Goal: Book appointment/travel/reservation

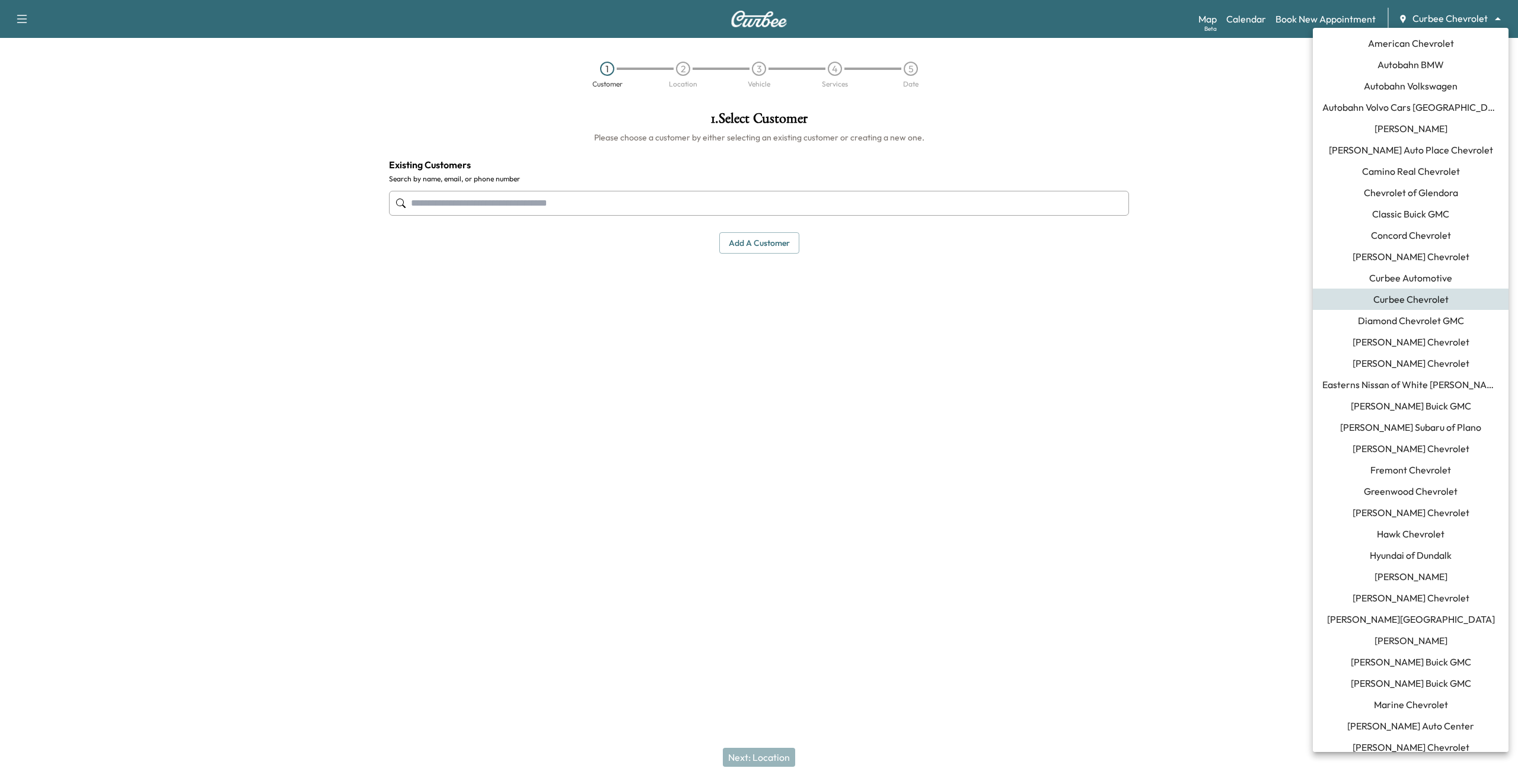
click at [1450, 22] on body "Support Log Out Map Beta Calendar Book New Appointment Curbee Chevrolet *******…" at bounding box center [759, 390] width 1518 height 781
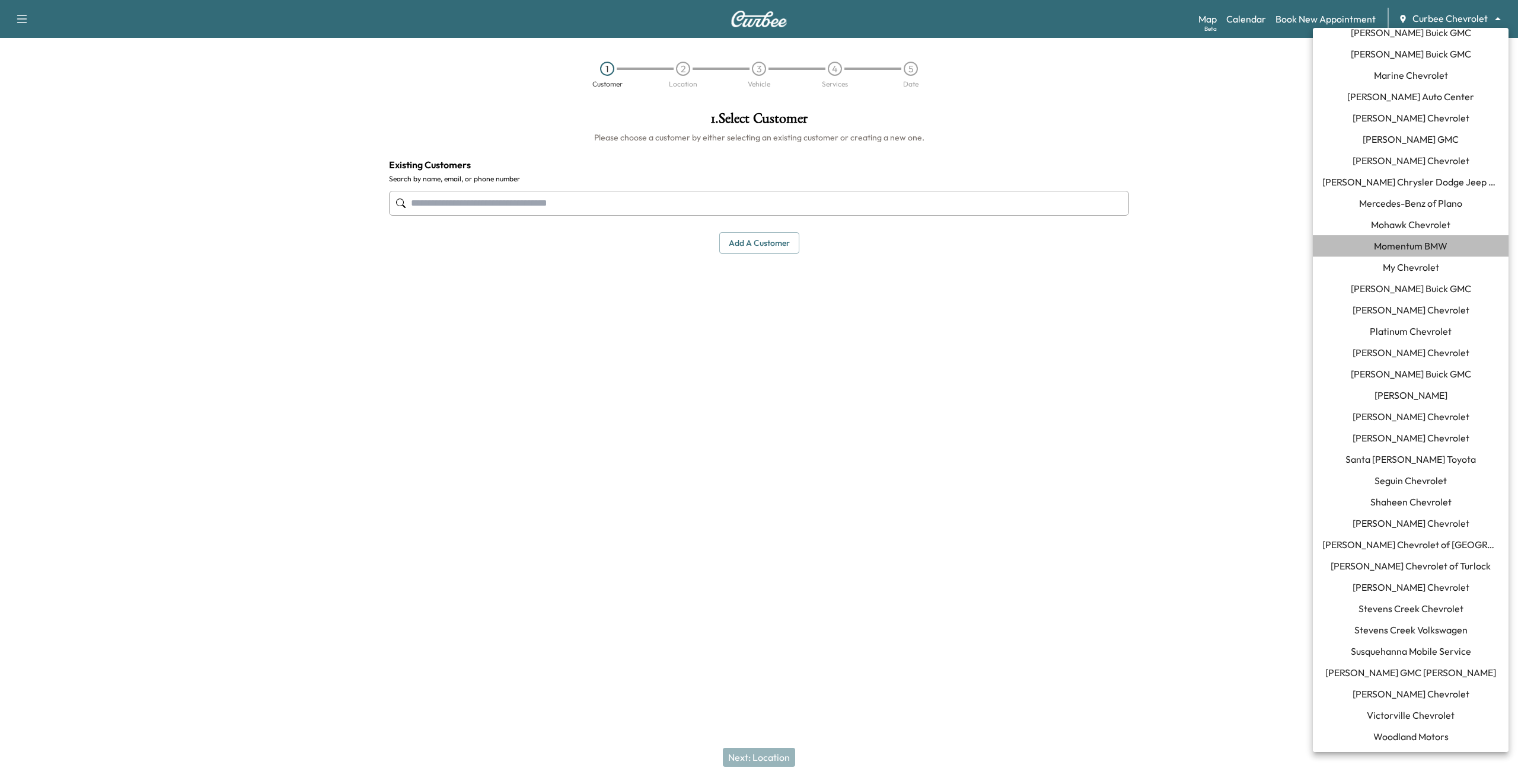
click at [1406, 240] on span "Momentum BMW" at bounding box center [1411, 246] width 74 height 14
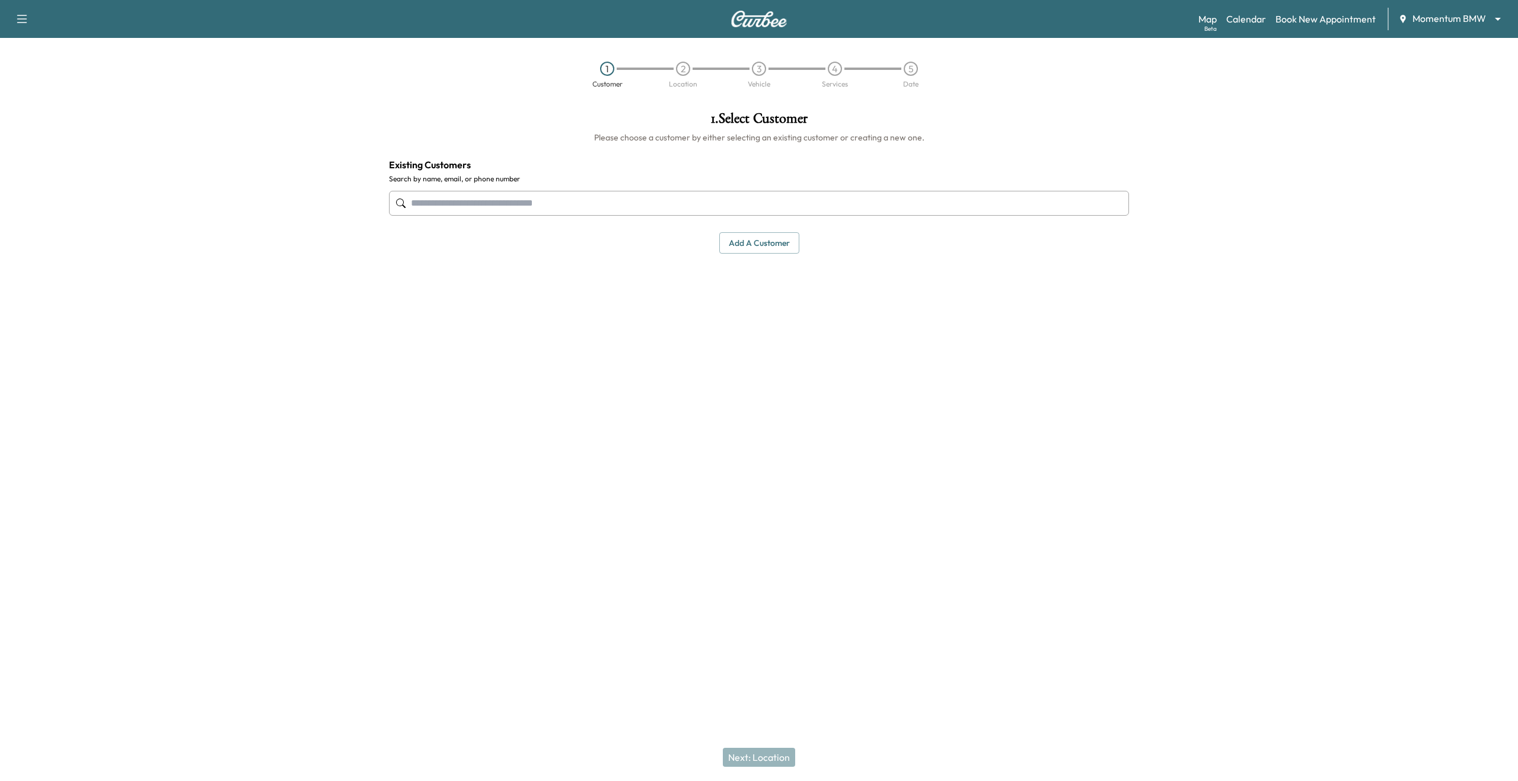
click at [888, 210] on input "text" at bounding box center [759, 203] width 740 height 25
type input "*"
click at [627, 297] on div "[PERSON_NAME] [PHONE_NUMBER] [PERSON_NAME][EMAIL_ADDRESS][DOMAIN_NAME] Edit Sel…" at bounding box center [759, 284] width 720 height 93
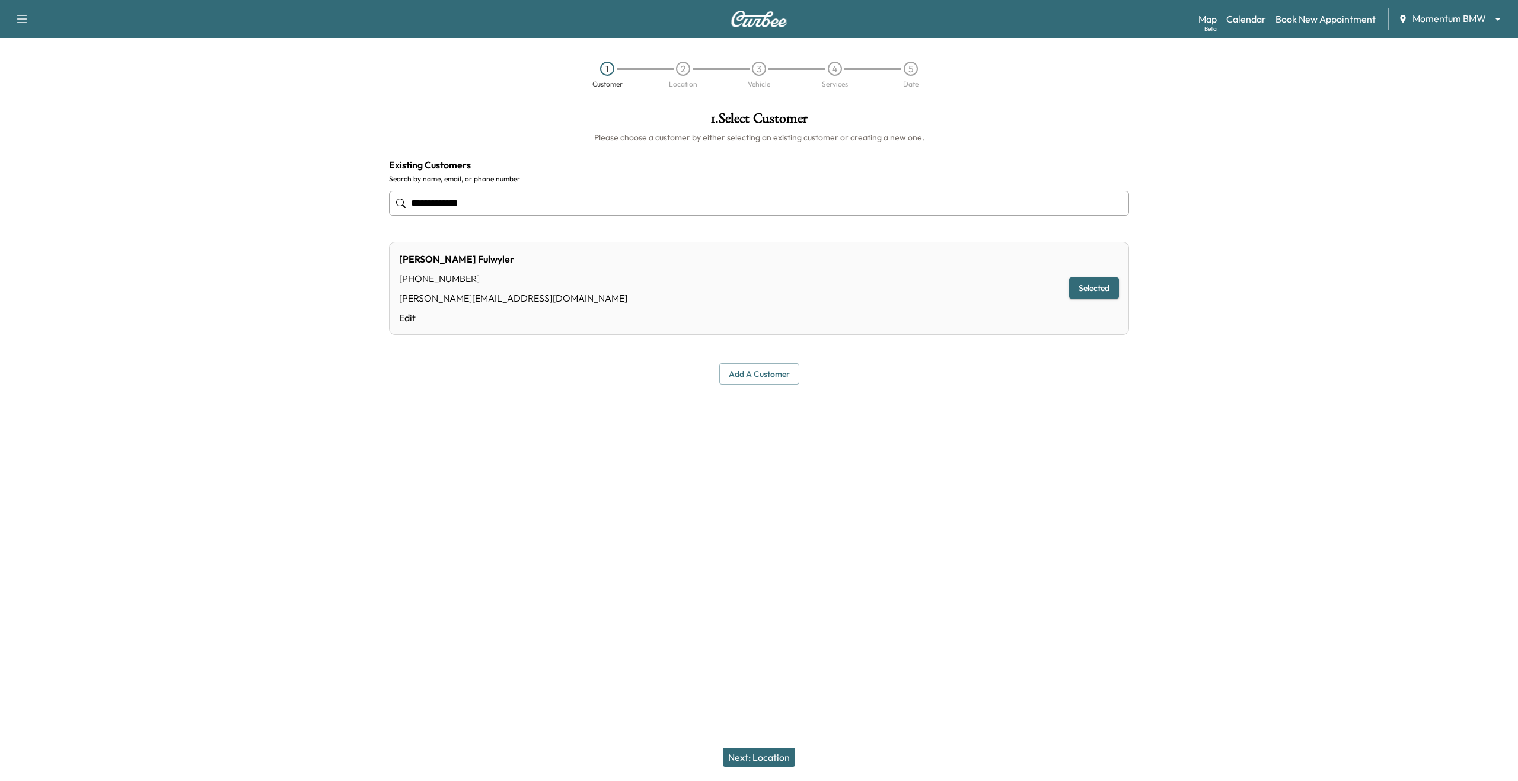
type input "**********"
click at [765, 756] on button "Next: Location" at bounding box center [759, 757] width 72 height 19
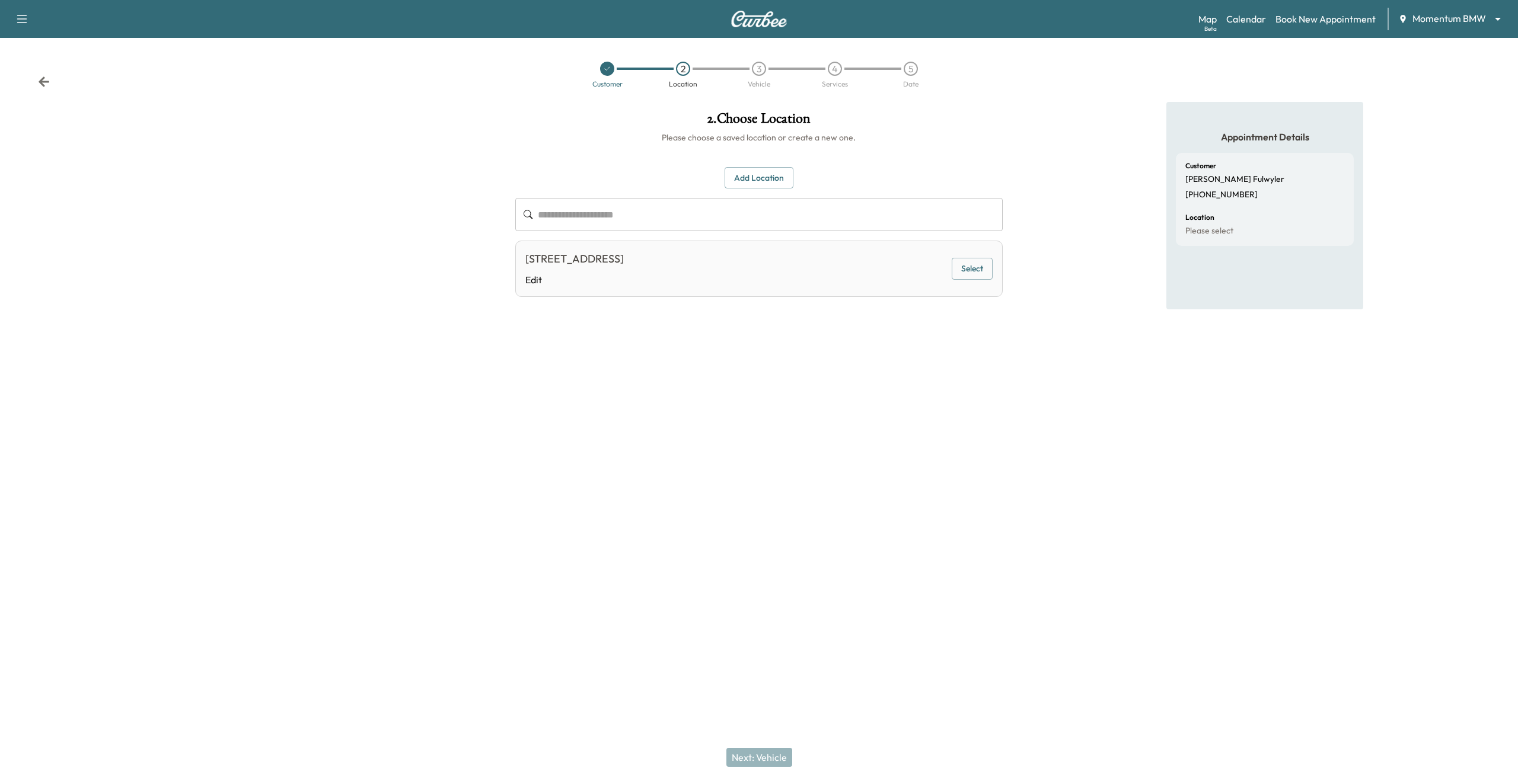
click at [959, 272] on button "Select" at bounding box center [971, 269] width 41 height 22
click at [742, 762] on button "Next: Vehicle" at bounding box center [759, 757] width 66 height 19
click at [969, 263] on button "Select" at bounding box center [971, 272] width 41 height 22
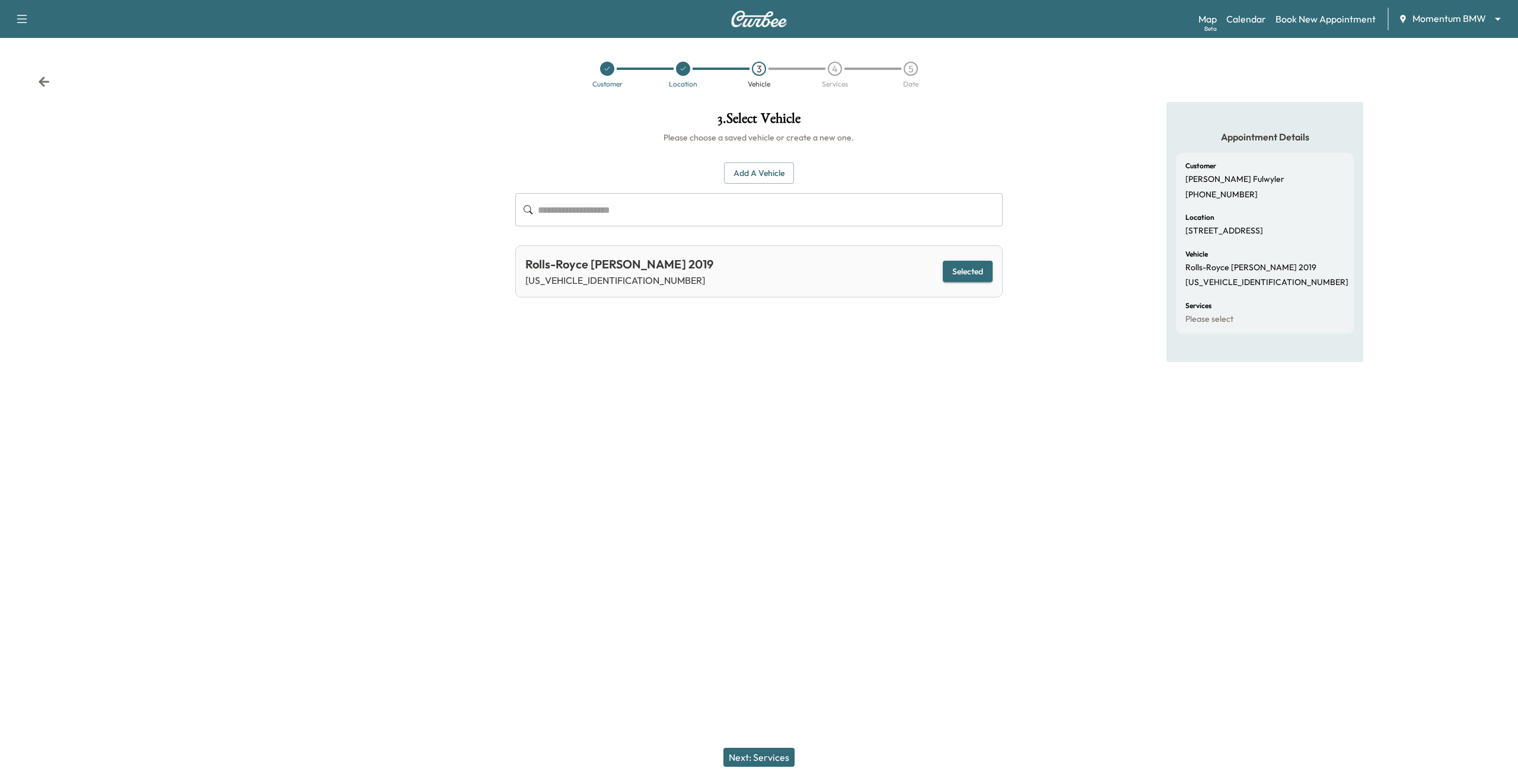
click at [736, 757] on button "Next: Services" at bounding box center [758, 757] width 71 height 19
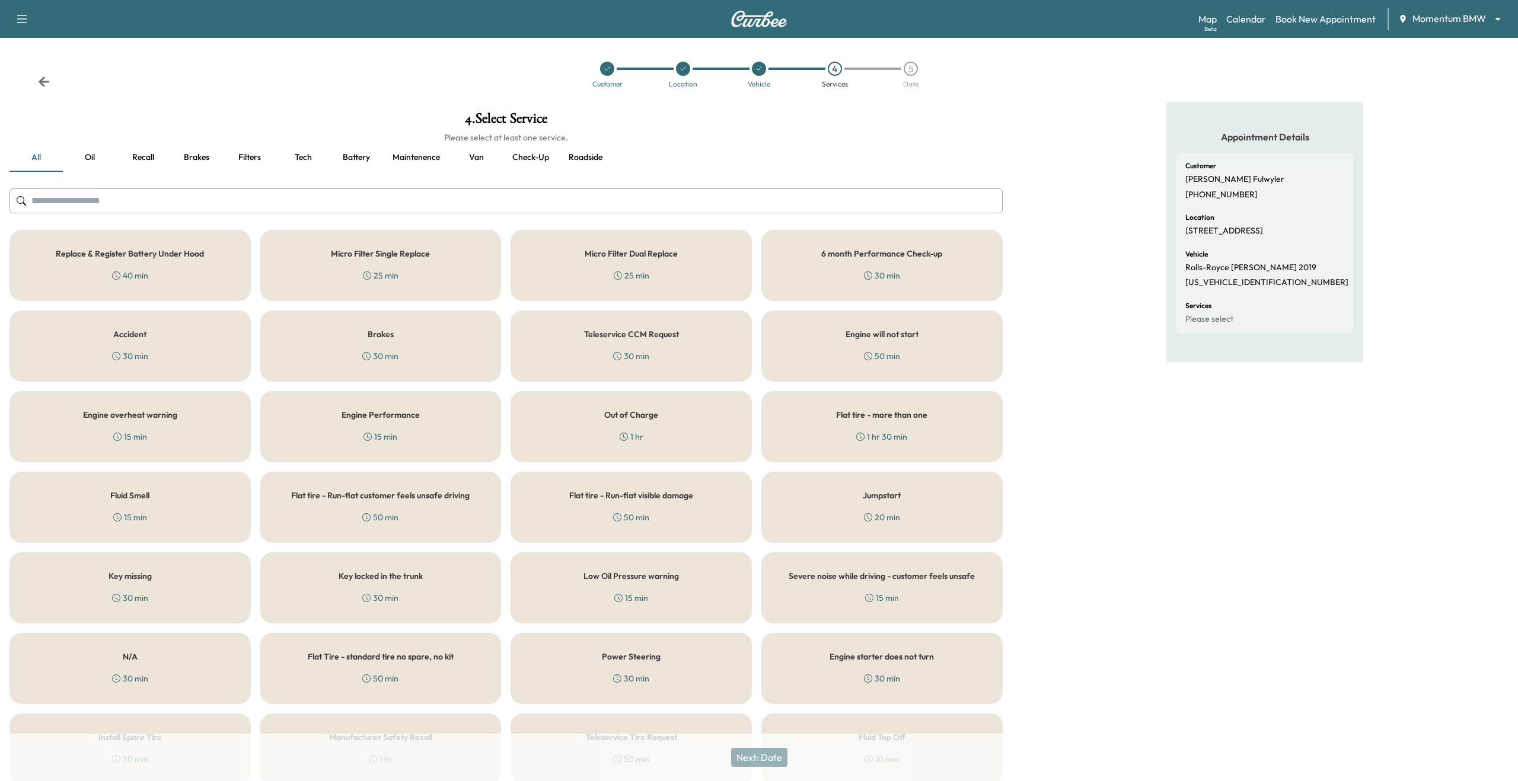
click at [360, 261] on div "Micro Filter Single Replace 25 min" at bounding box center [380, 265] width 241 height 71
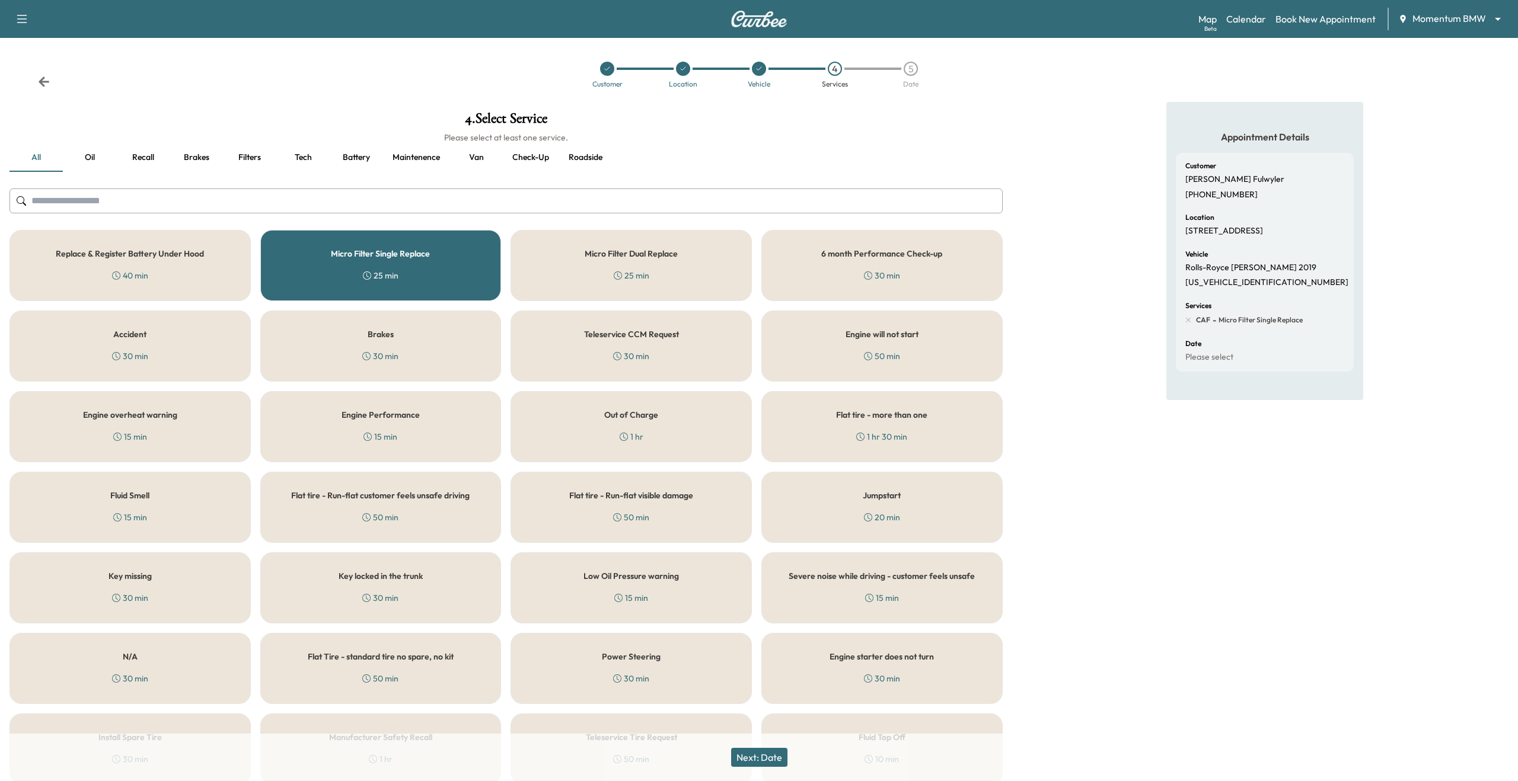
click at [753, 754] on button "Next: Date" at bounding box center [759, 757] width 56 height 19
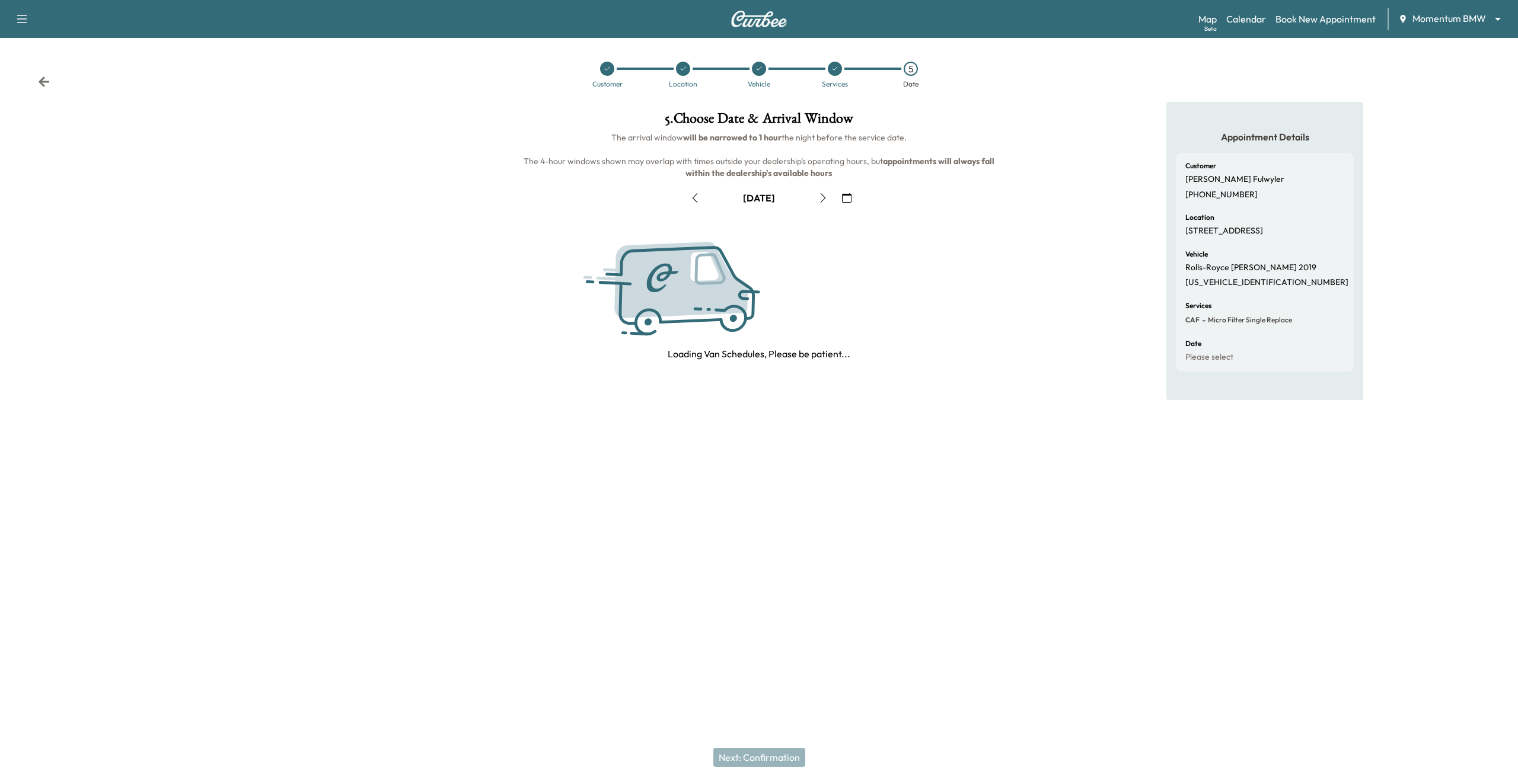
click at [851, 196] on icon "button" at bounding box center [846, 197] width 9 height 9
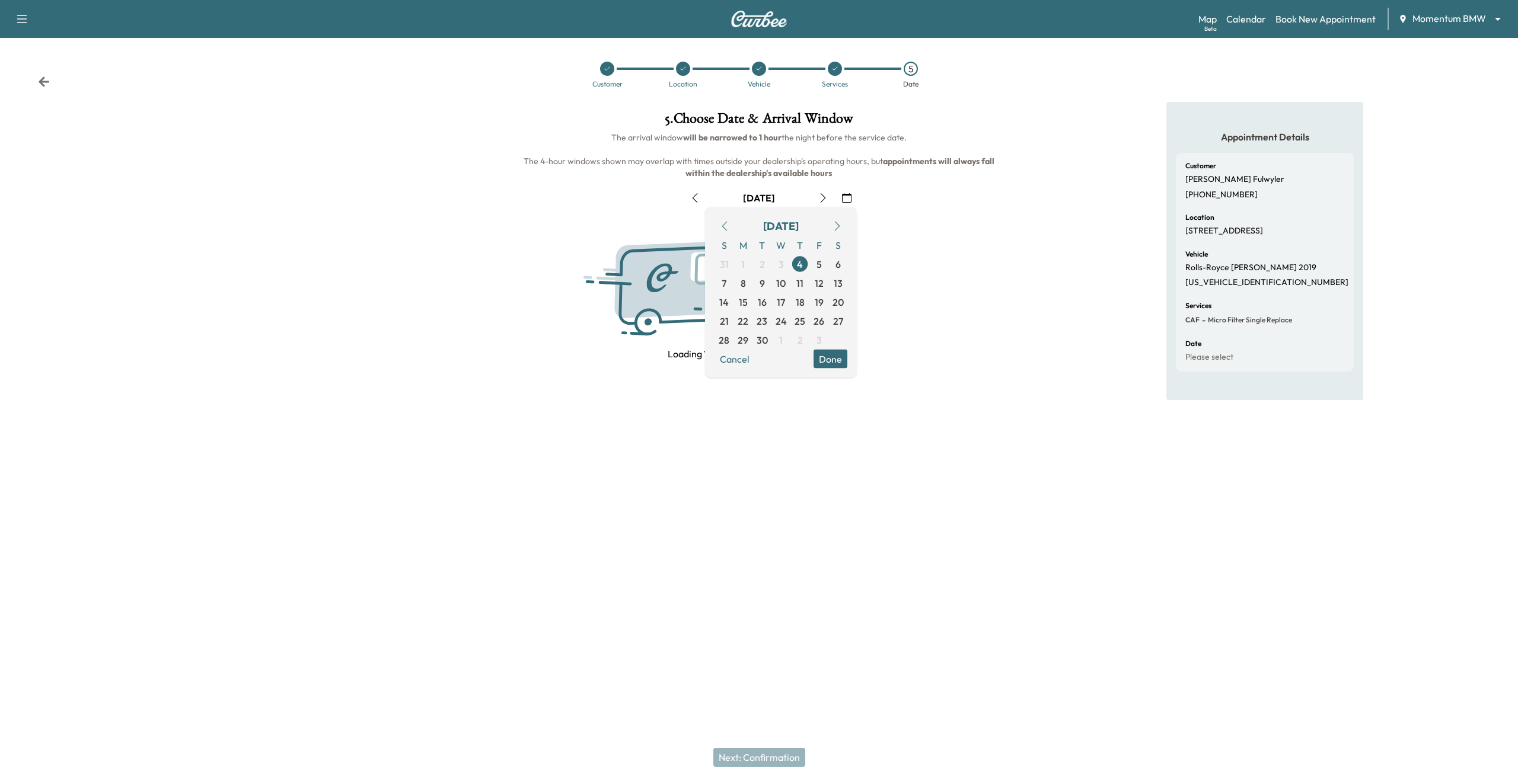
click at [847, 194] on icon "button" at bounding box center [846, 197] width 9 height 9
click at [834, 230] on icon "button" at bounding box center [836, 226] width 9 height 9
click at [803, 316] on span "23" at bounding box center [799, 321] width 11 height 14
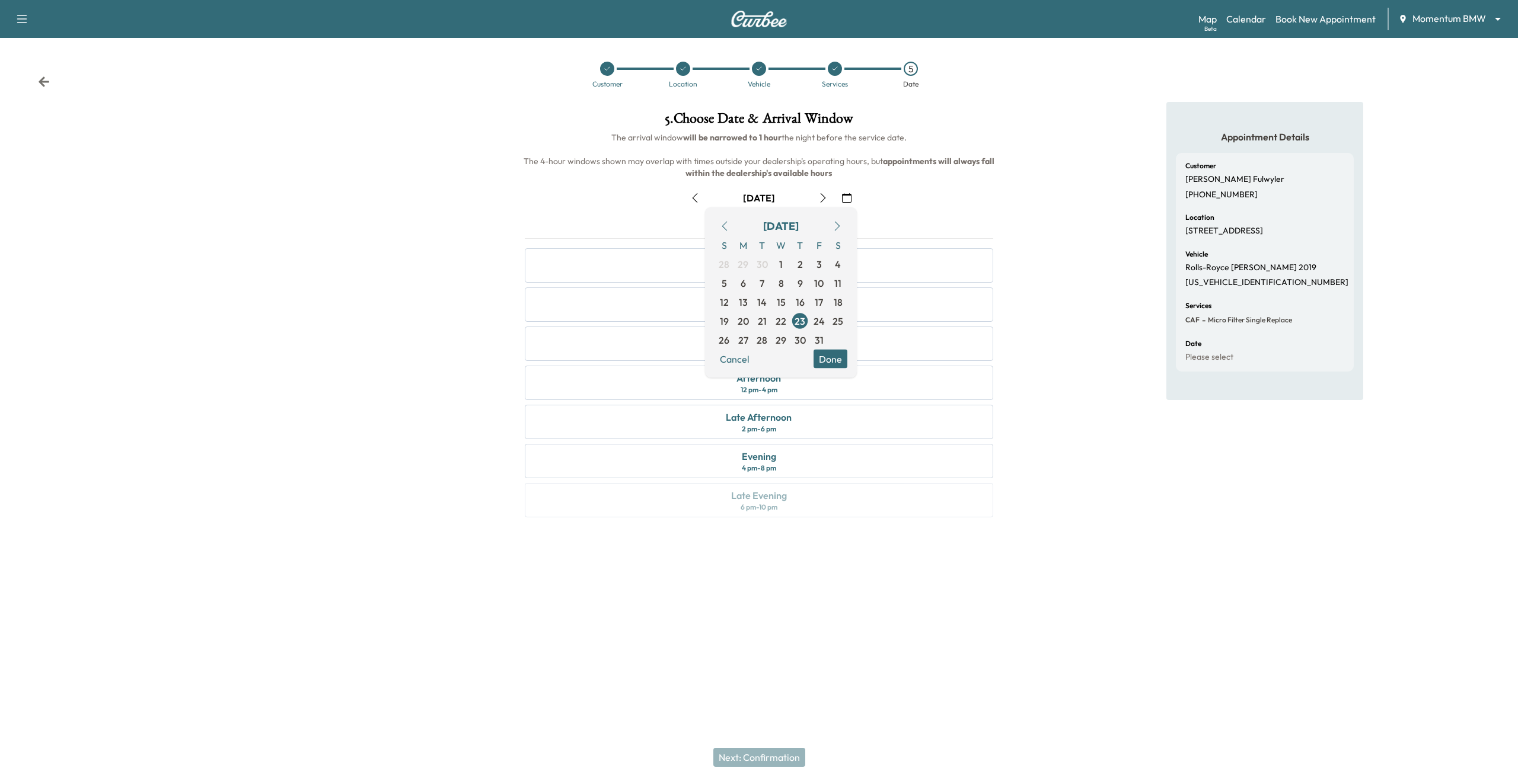
click at [842, 362] on button "Done" at bounding box center [830, 359] width 34 height 19
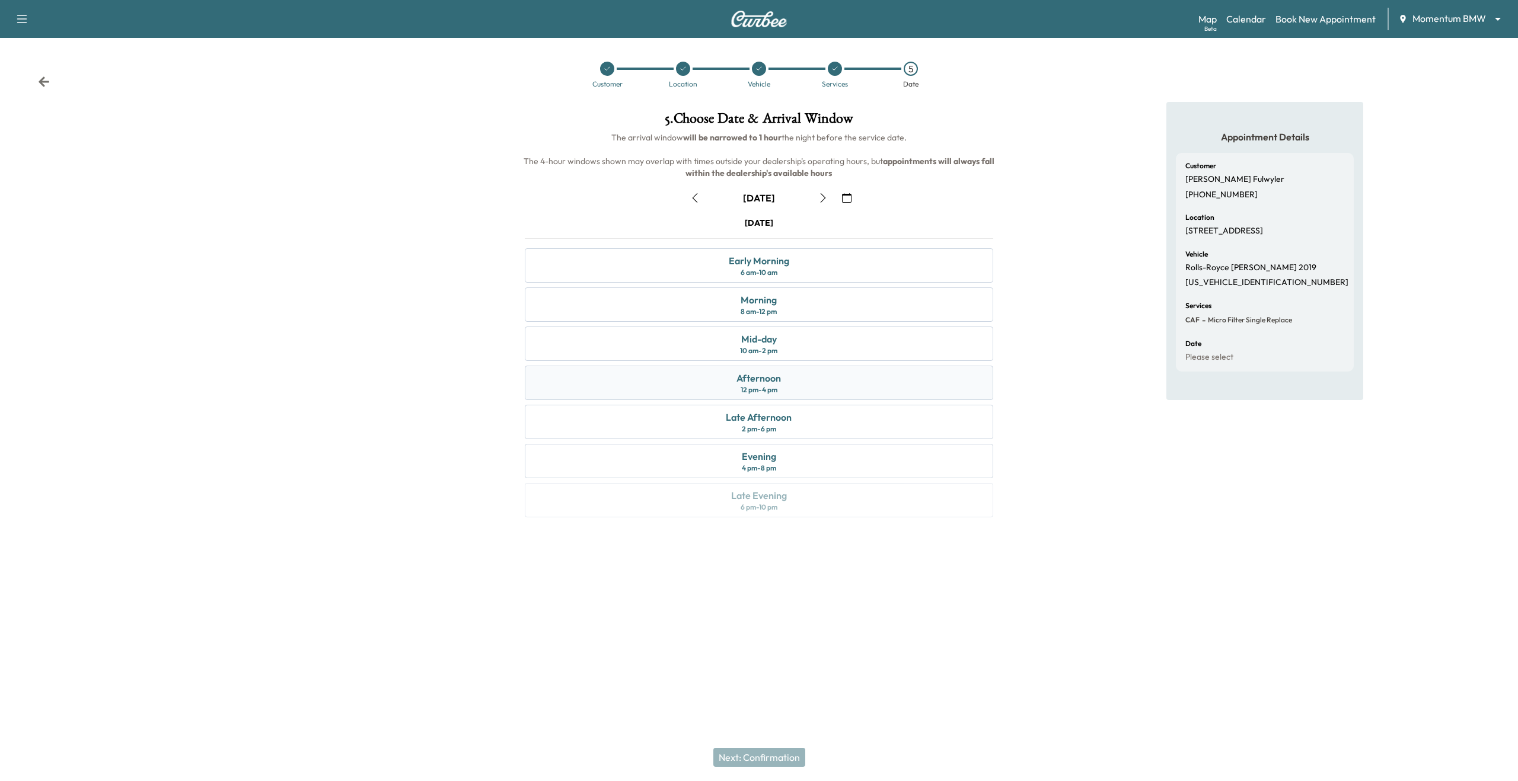
click at [833, 385] on div "Afternoon 12 pm - 4 pm" at bounding box center [759, 383] width 468 height 34
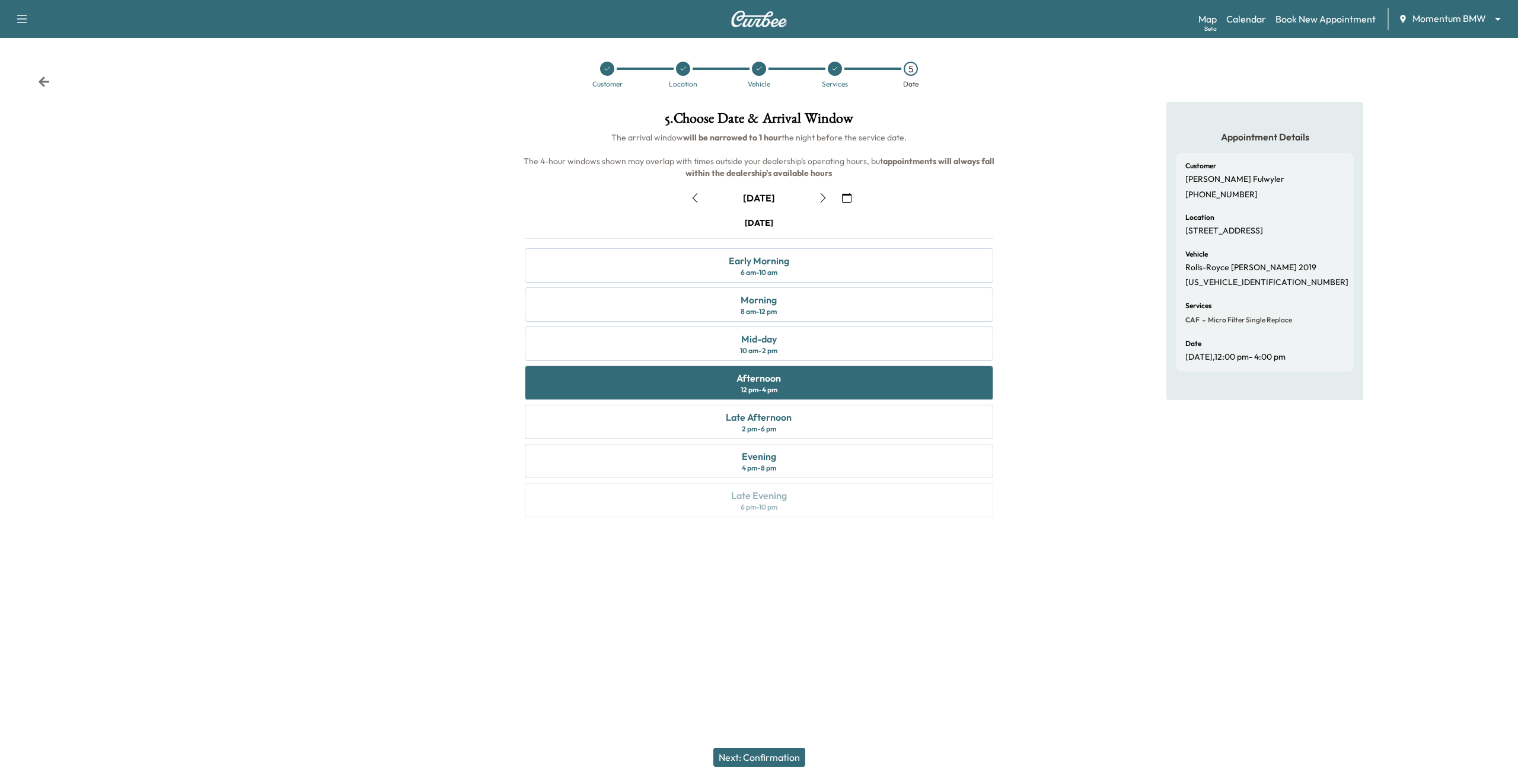
click at [769, 769] on div "Next: Confirmation" at bounding box center [759, 757] width 1518 height 47
click at [772, 764] on button "Next: Confirmation" at bounding box center [759, 757] width 92 height 19
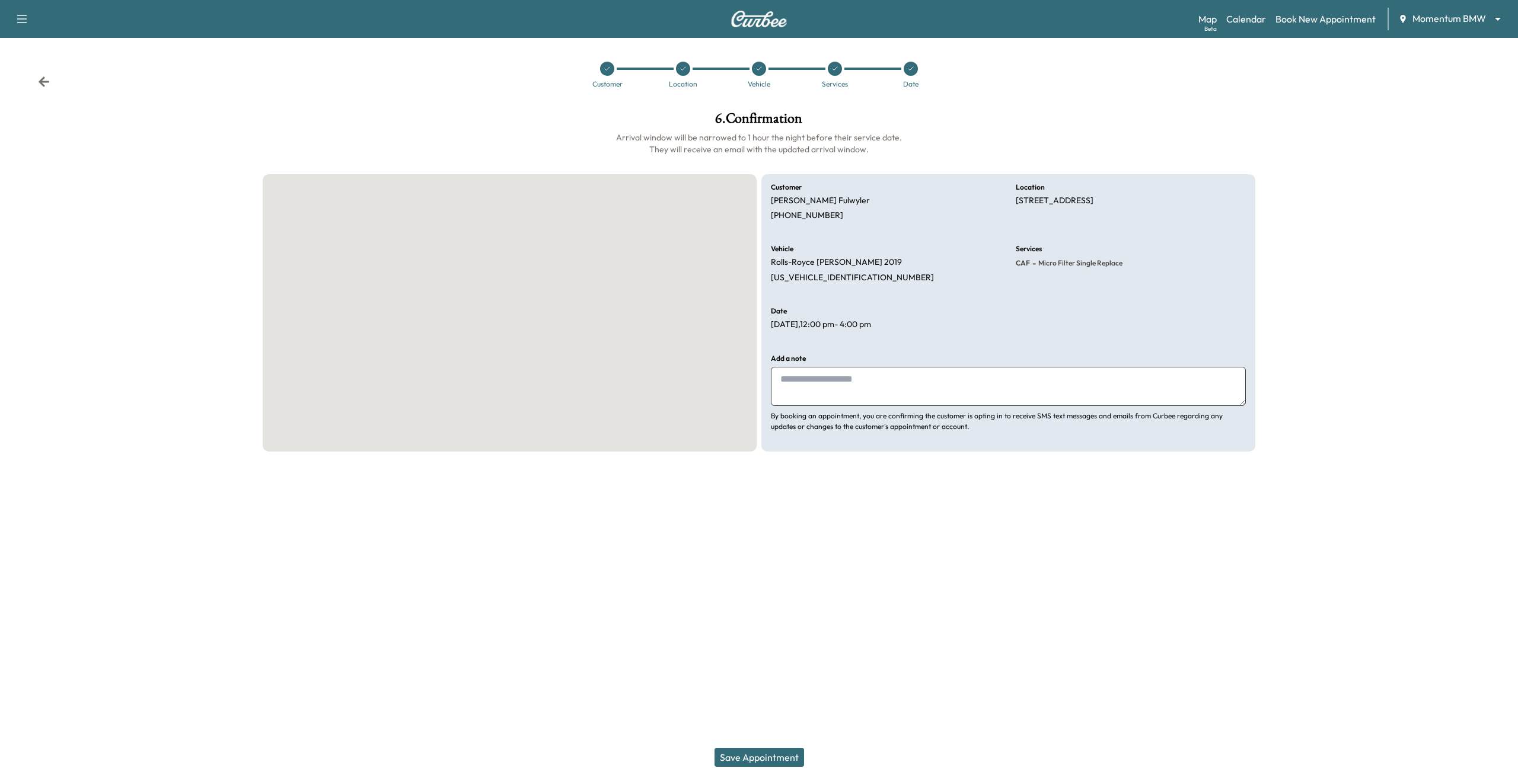
click at [772, 764] on button "Save Appointment" at bounding box center [759, 757] width 90 height 19
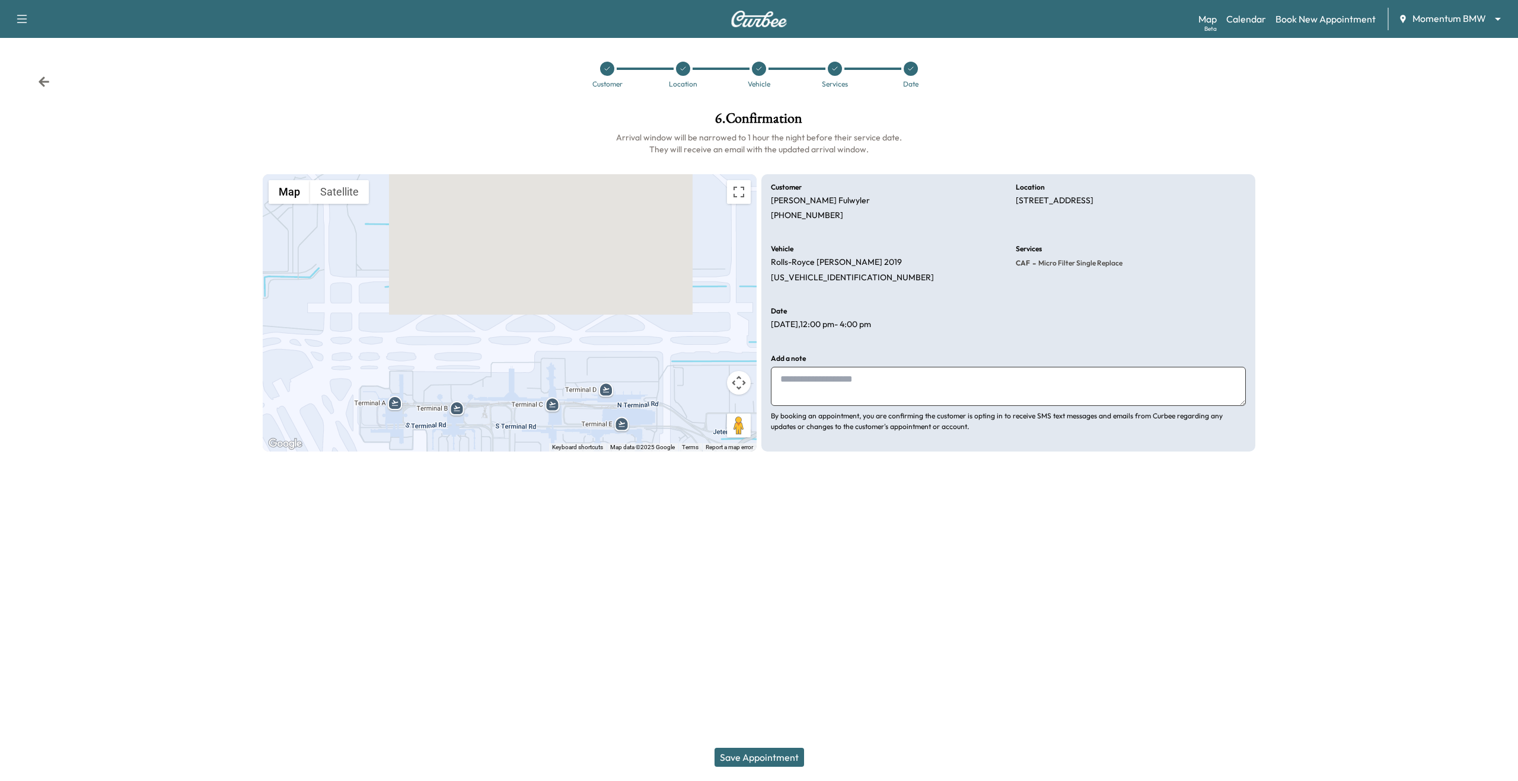
click at [902, 107] on div "6 . Confirmation Arrival window will be narrowed to 1 hour the night before the…" at bounding box center [759, 281] width 1012 height 359
click at [734, 761] on button "Save Appointment" at bounding box center [759, 757] width 90 height 19
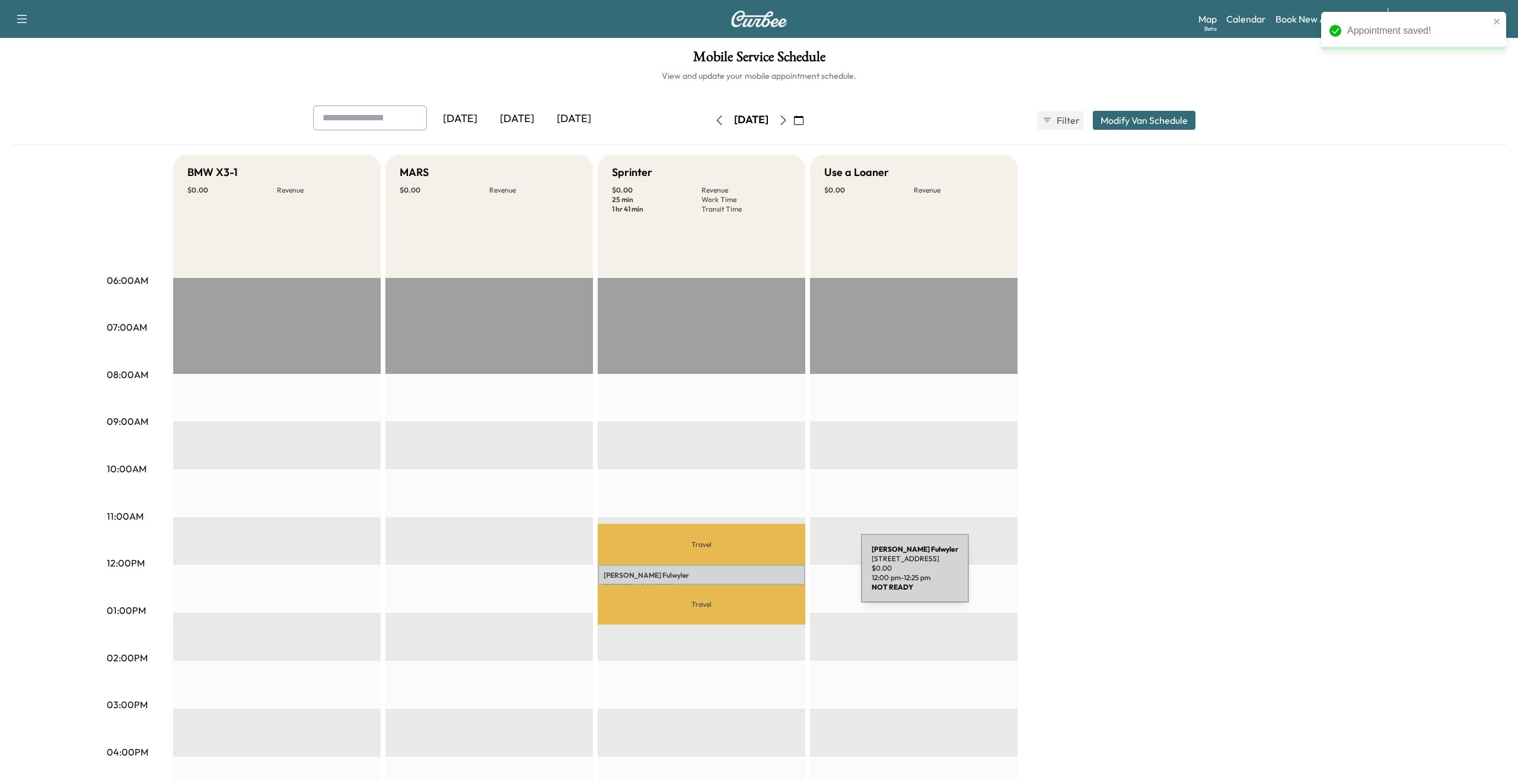
click at [772, 576] on p "[PERSON_NAME]" at bounding box center [701, 575] width 196 height 9
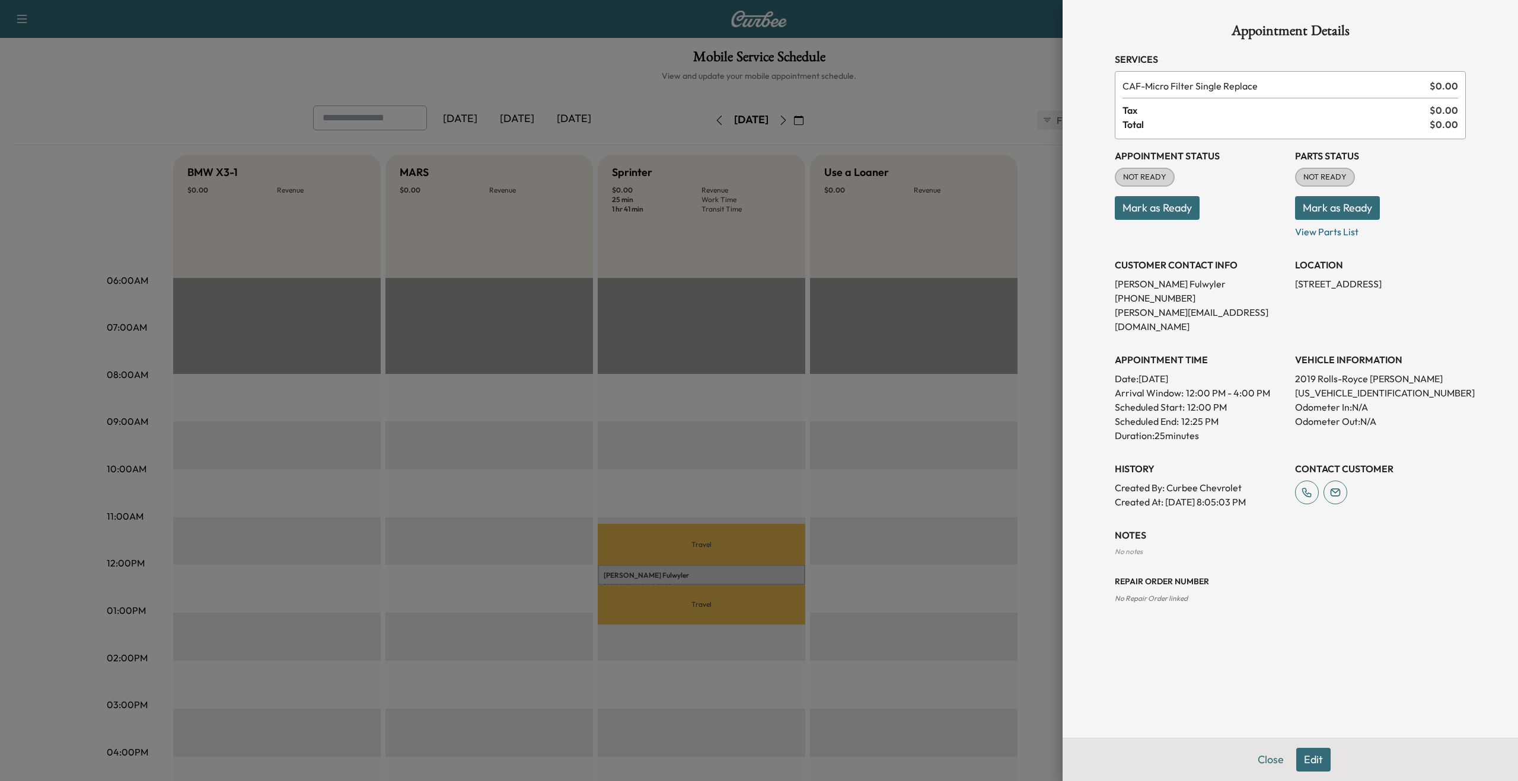
click at [1315, 756] on button "Edit" at bounding box center [1313, 760] width 34 height 24
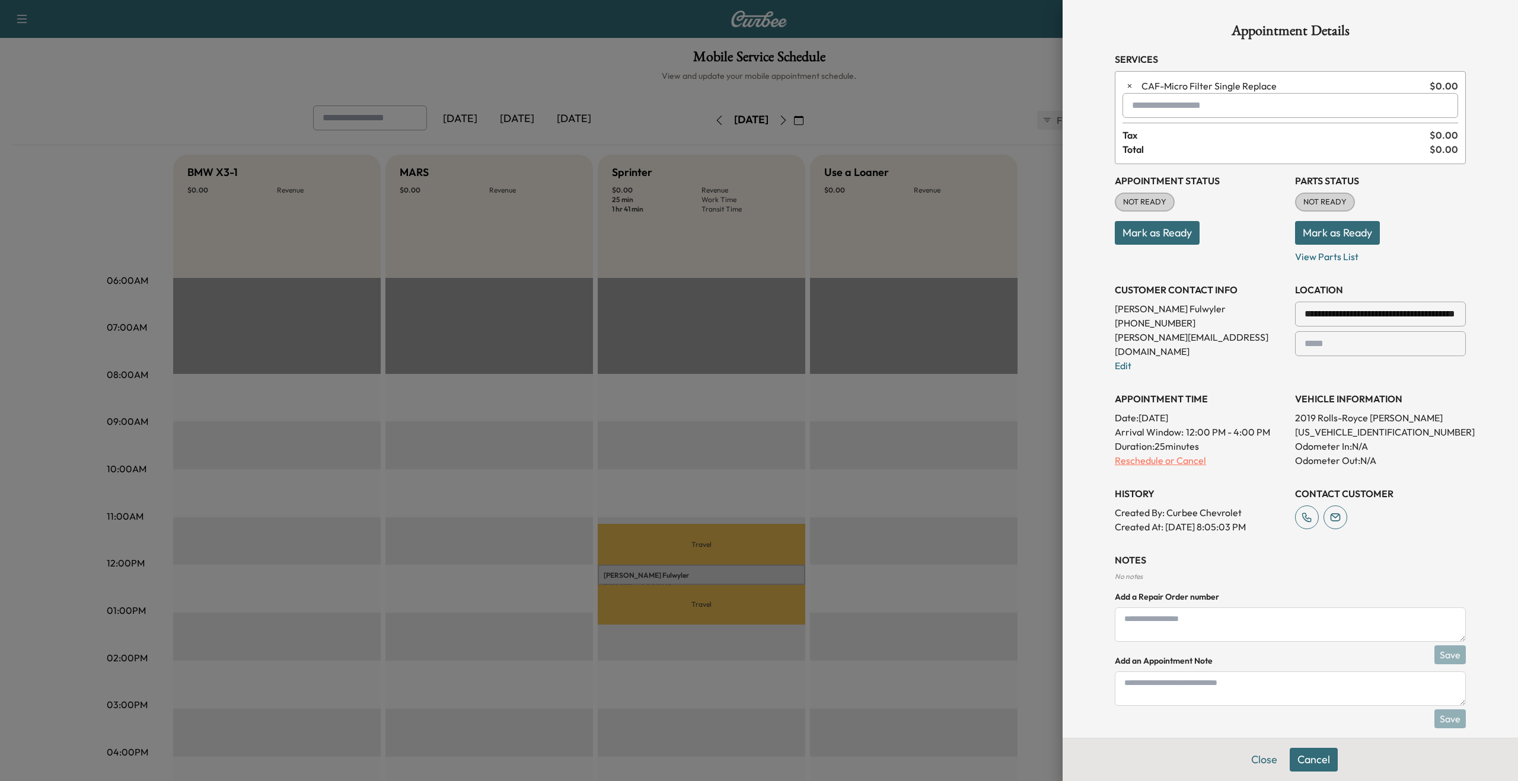
click at [1173, 453] on p "Reschedule or Cancel" at bounding box center [1199, 460] width 171 height 14
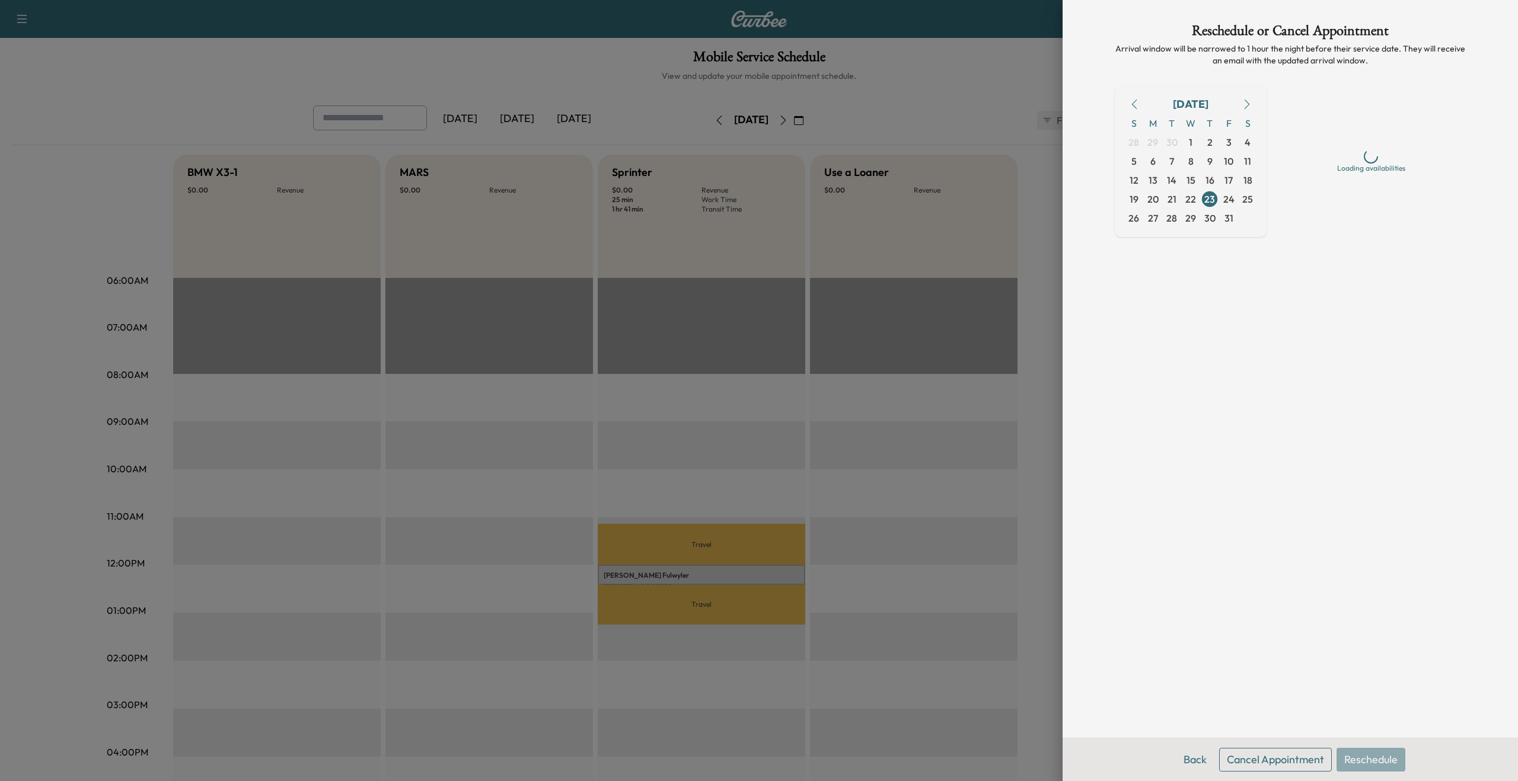
click at [1292, 755] on button "Cancel Appointment" at bounding box center [1275, 760] width 113 height 24
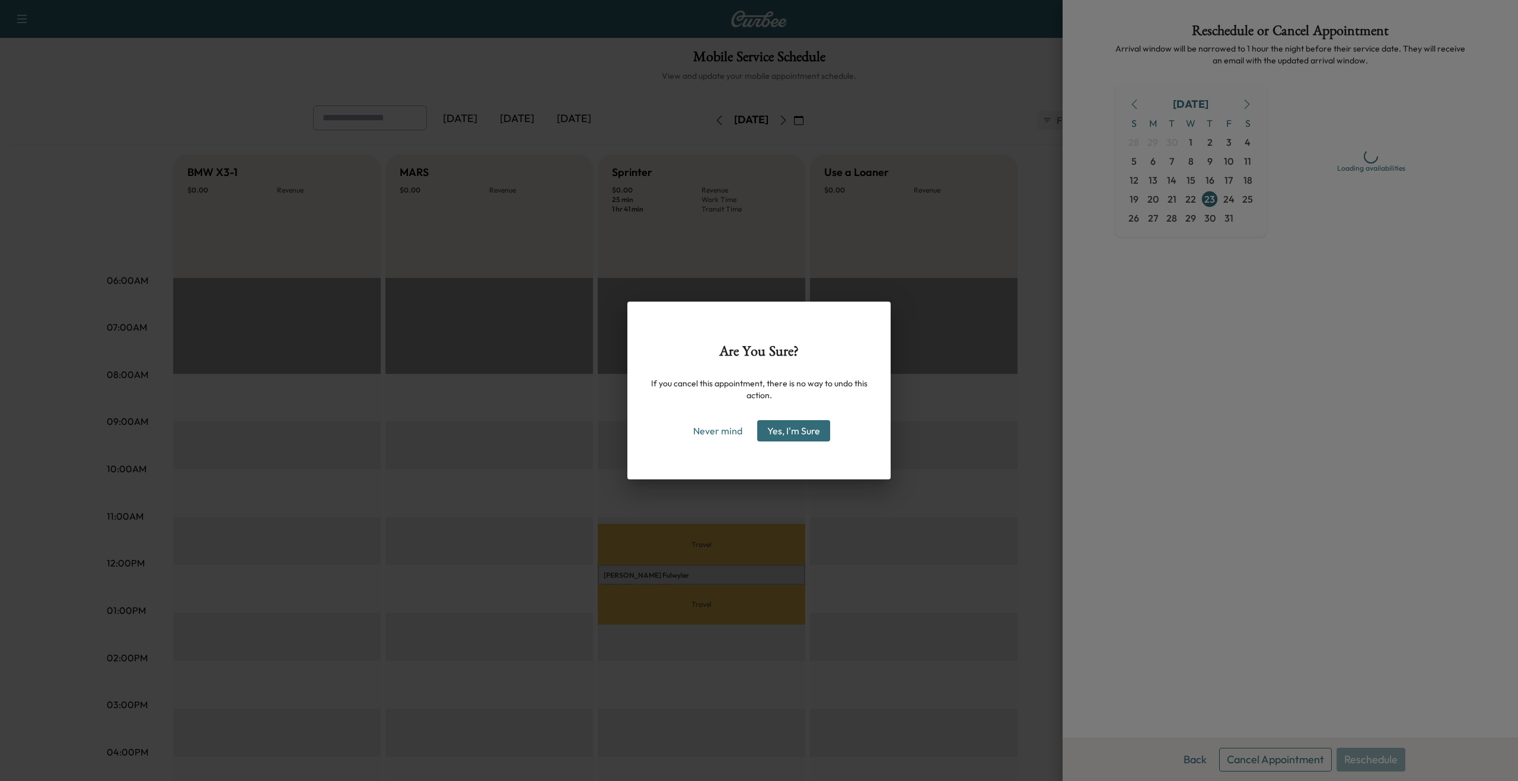
click at [825, 436] on button "Yes, I'm Sure" at bounding box center [793, 430] width 73 height 21
